Goal: Check status: Check status

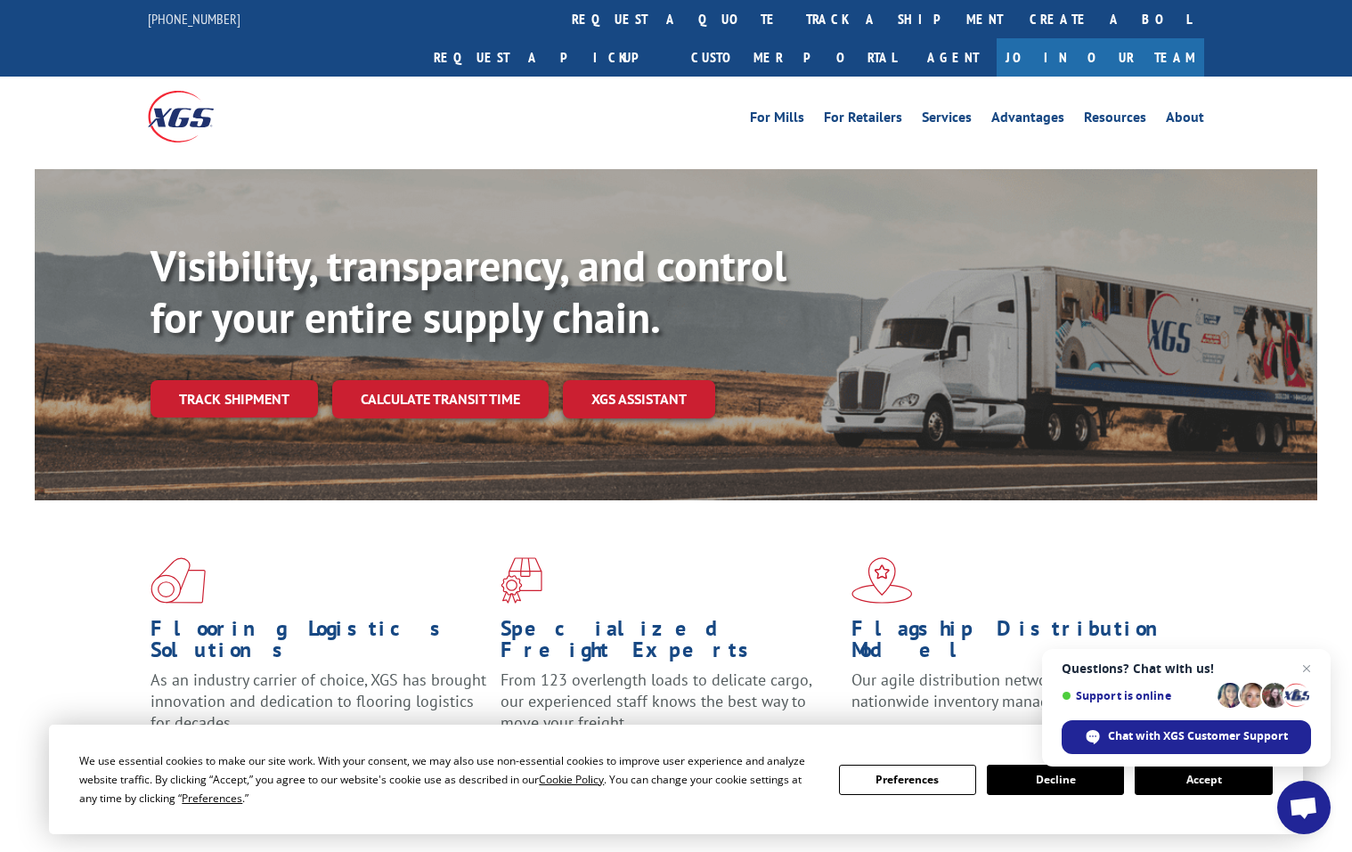
click at [1247, 781] on button "Accept" at bounding box center [1203, 780] width 137 height 30
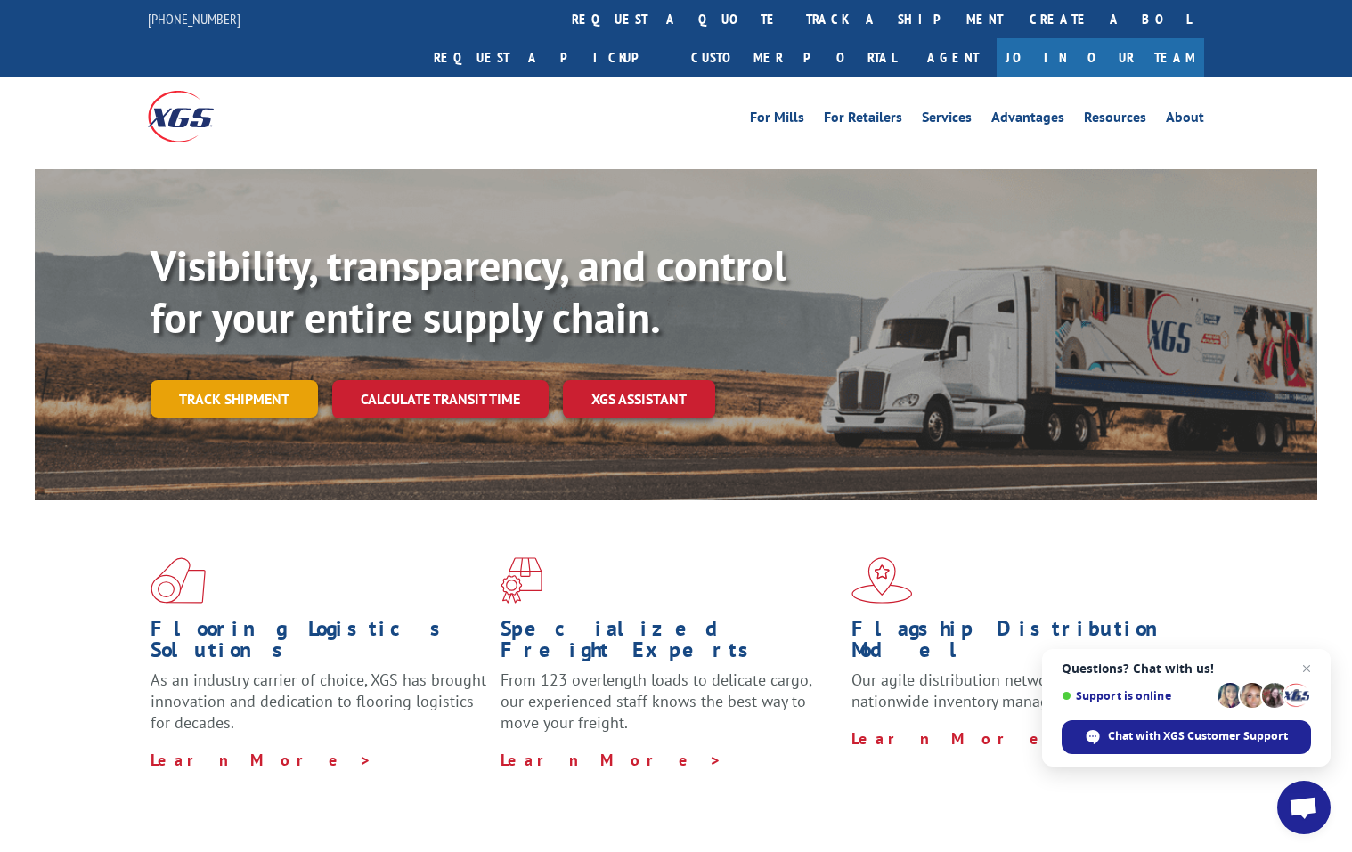
click at [194, 380] on link "Track shipment" at bounding box center [234, 398] width 167 height 37
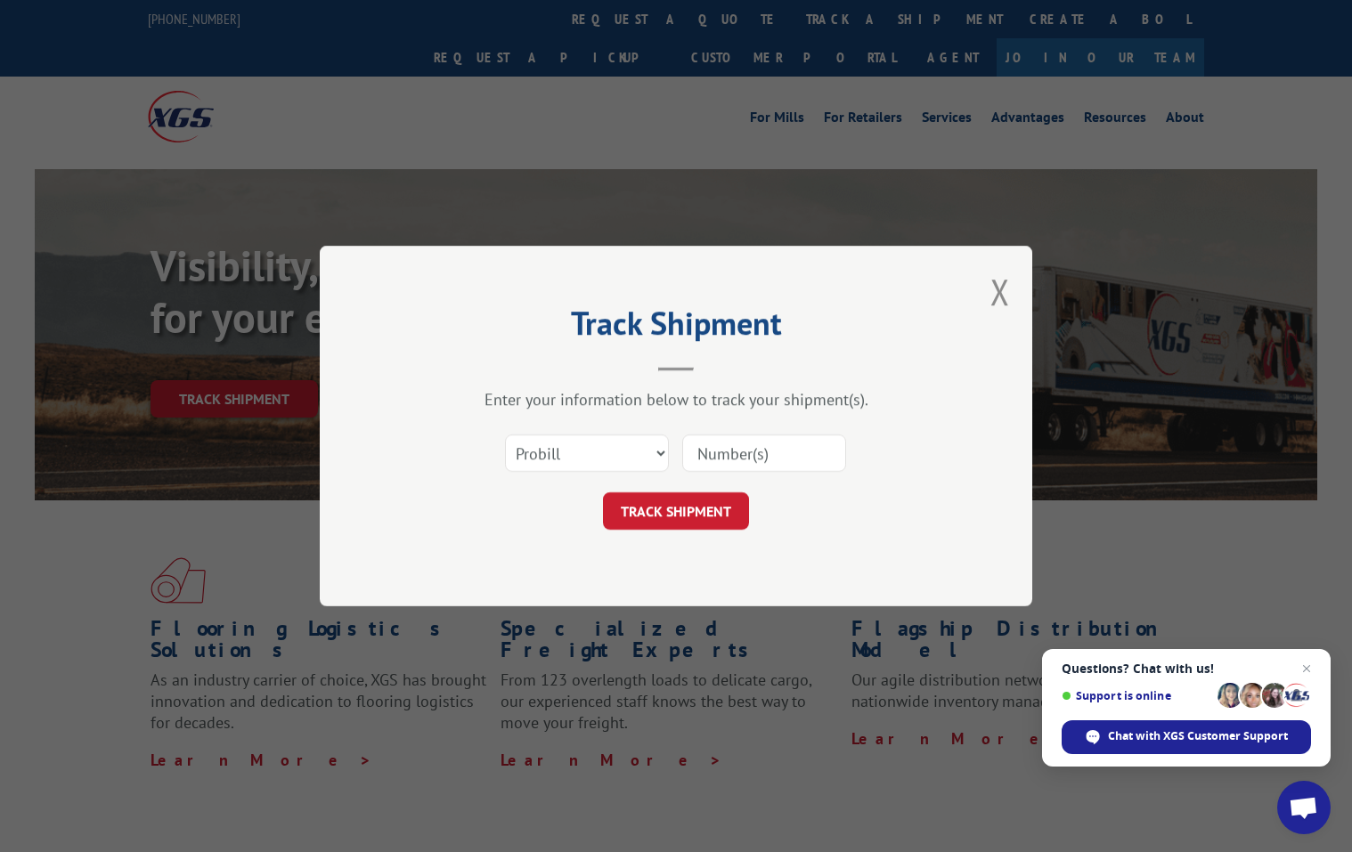
click at [721, 455] on input at bounding box center [764, 453] width 164 height 37
click at [657, 446] on select "Select category... Probill BOL PO" at bounding box center [587, 453] width 164 height 37
select select "po"
click at [505, 435] on select "Select category... Probill BOL PO" at bounding box center [587, 453] width 164 height 37
click at [719, 460] on input at bounding box center [764, 453] width 164 height 37
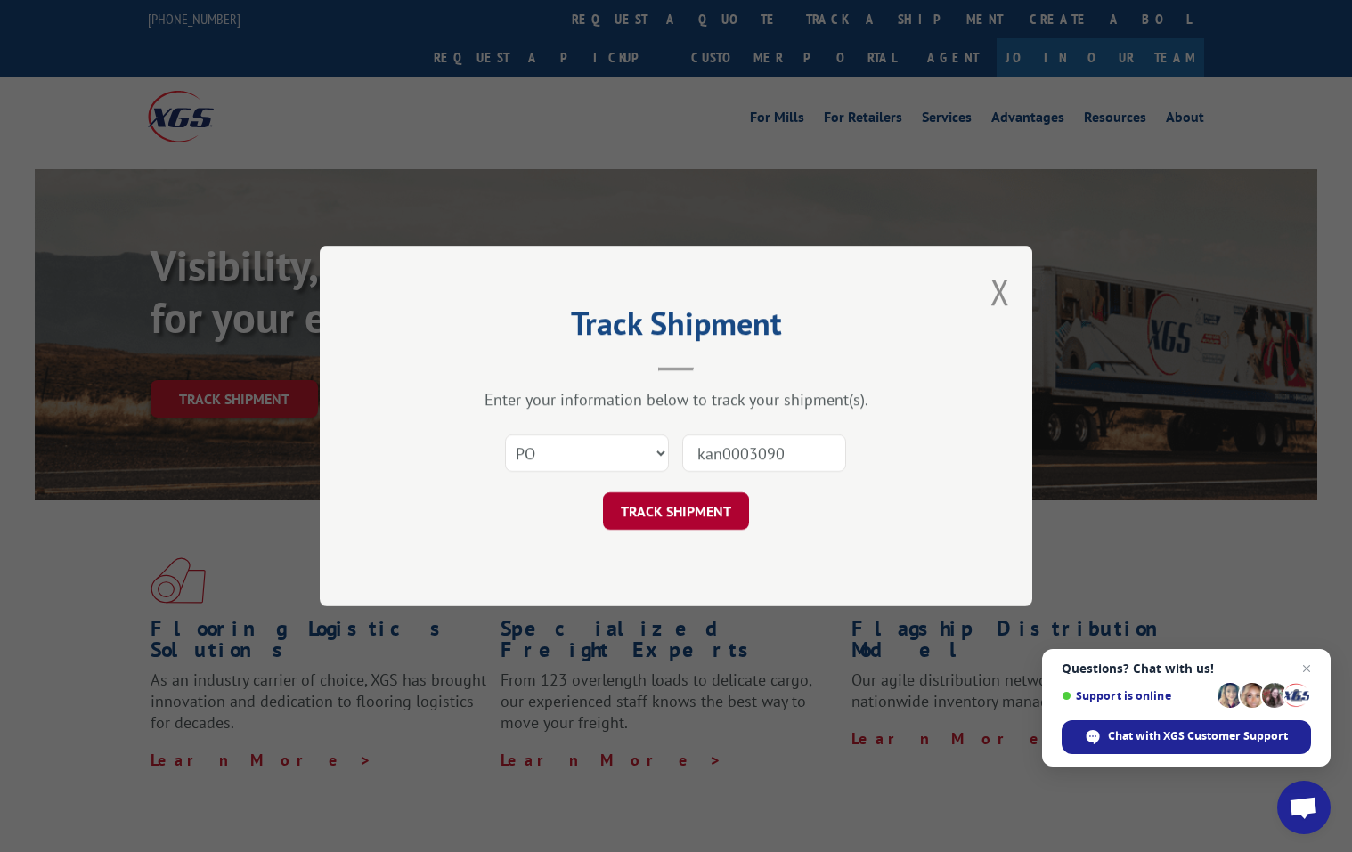
type input "kan0003090"
click at [648, 509] on button "TRACK SHIPMENT" at bounding box center [676, 511] width 146 height 37
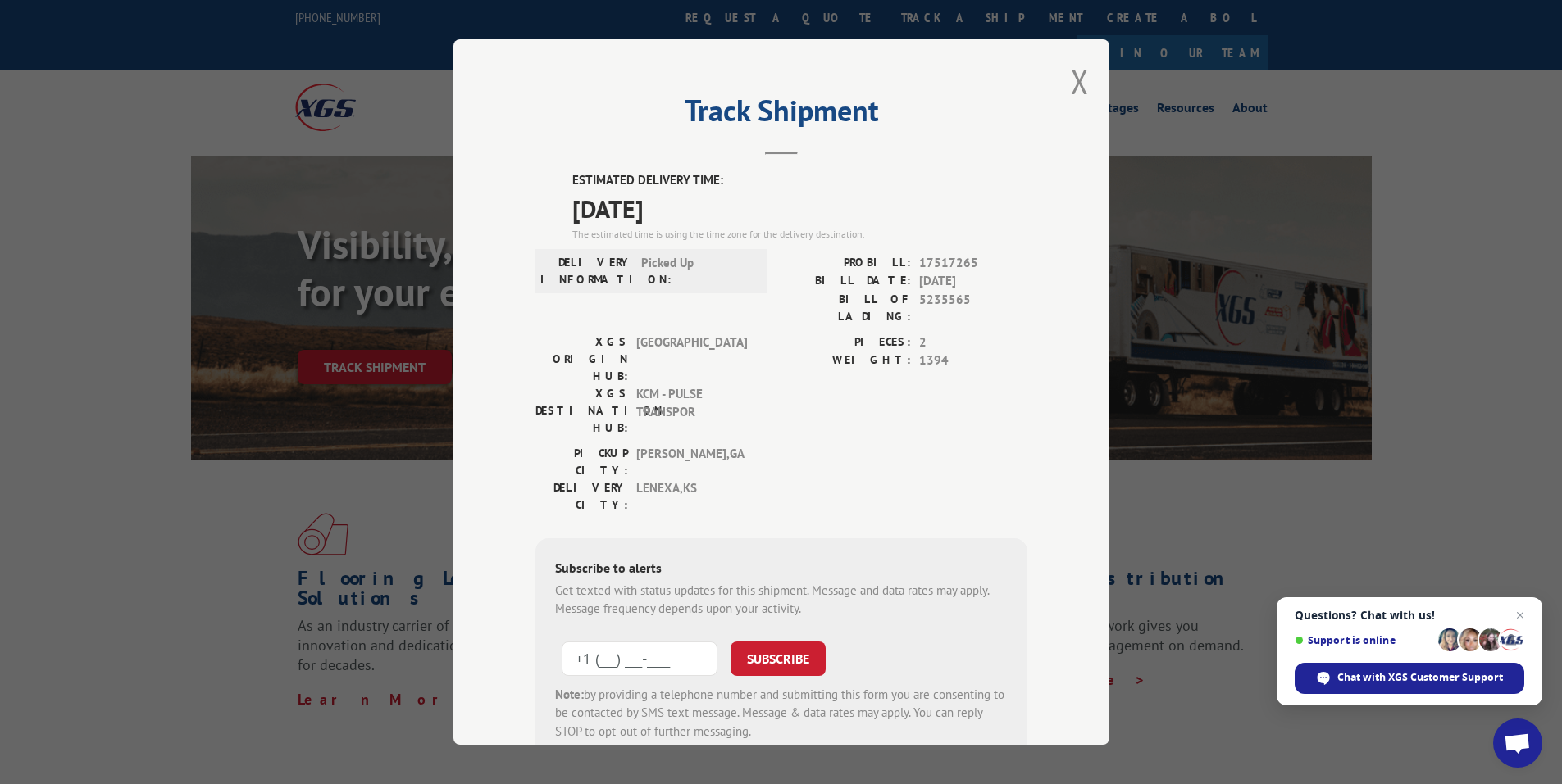
click at [691, 641] on input "+1 (___) ___-____" at bounding box center [639, 658] width 156 height 34
type input "[PHONE_NUMBER]"
click at [745, 641] on button "SUBSCRIBE" at bounding box center [778, 658] width 95 height 34
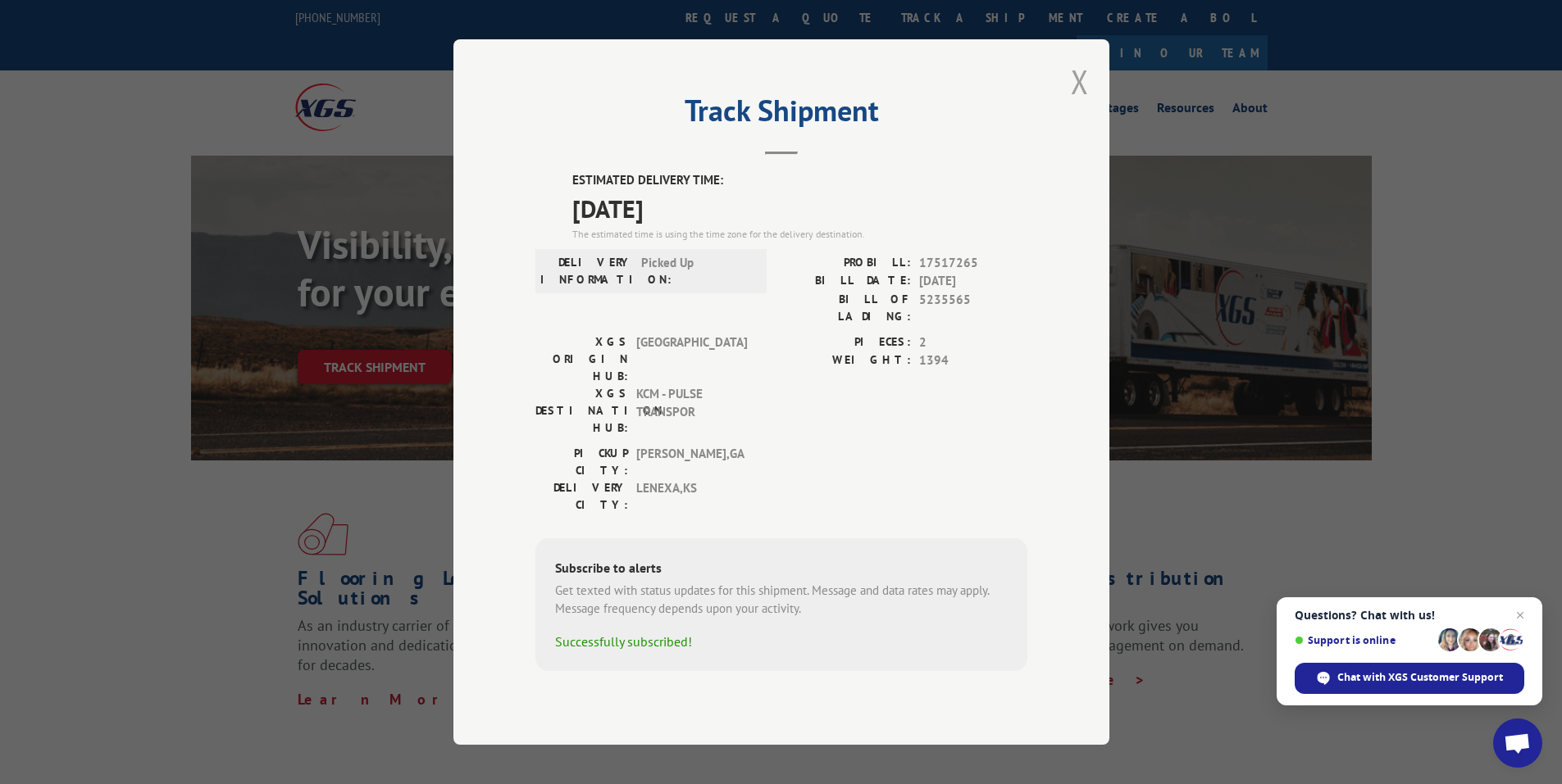
click at [1074, 103] on button "Close modal" at bounding box center [1080, 81] width 18 height 43
